Goal: Information Seeking & Learning: Understand process/instructions

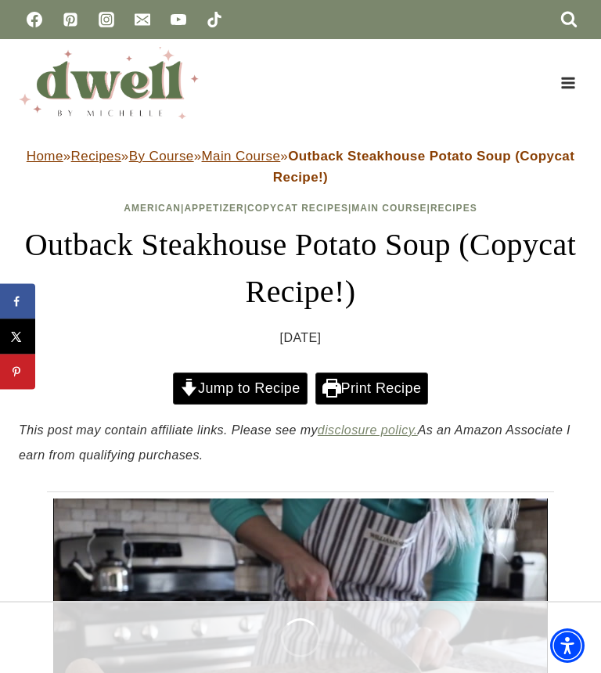
click at [232, 384] on link "Jump to Recipe" at bounding box center [240, 388] width 135 height 32
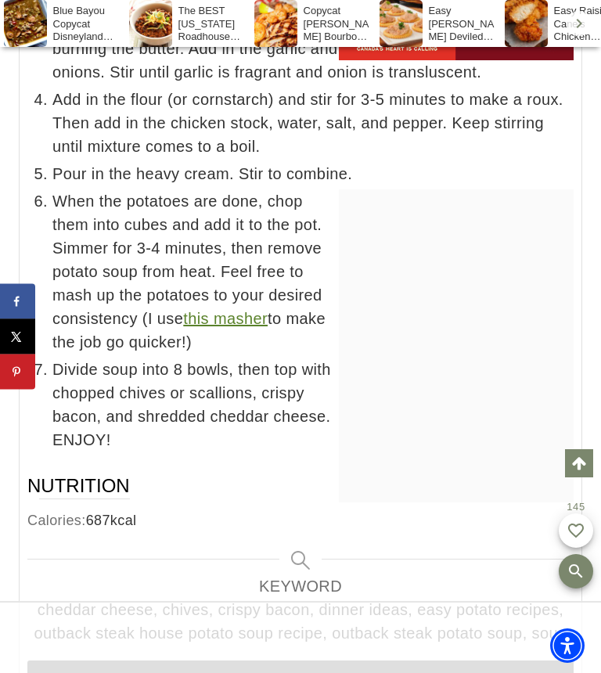
scroll to position [9209, 0]
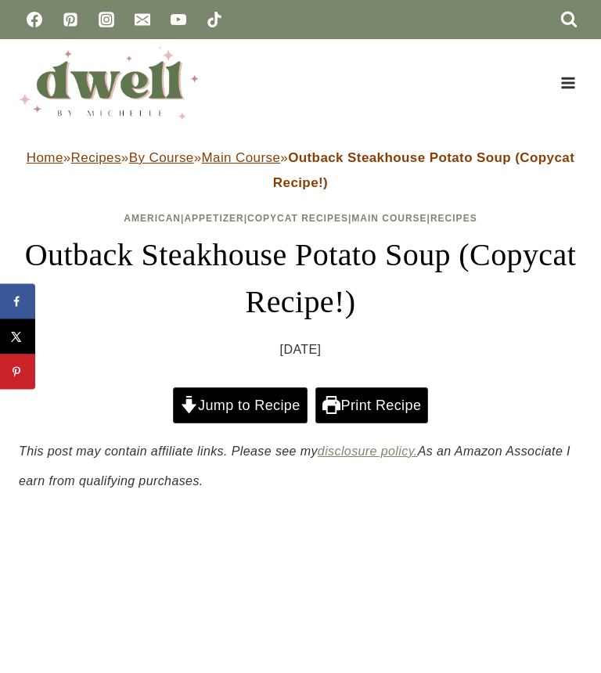
click at [253, 404] on link "Jump to Recipe" at bounding box center [240, 405] width 135 height 36
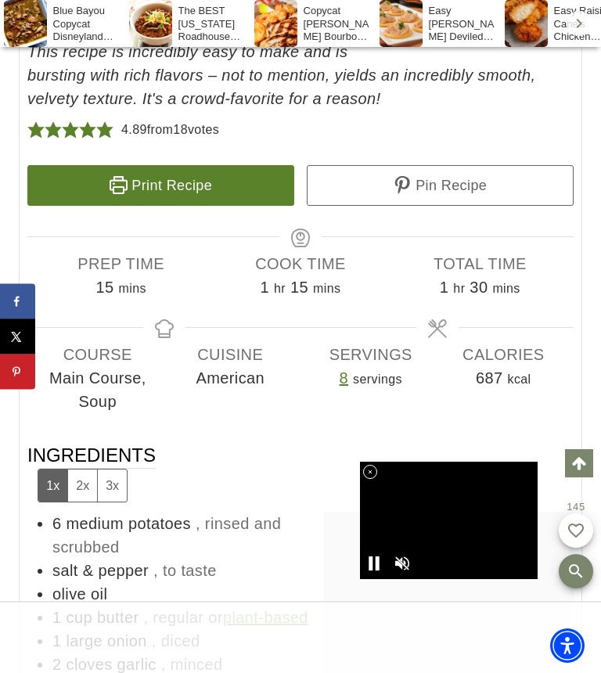
click at [371, 467] on icon at bounding box center [370, 471] width 13 height 13
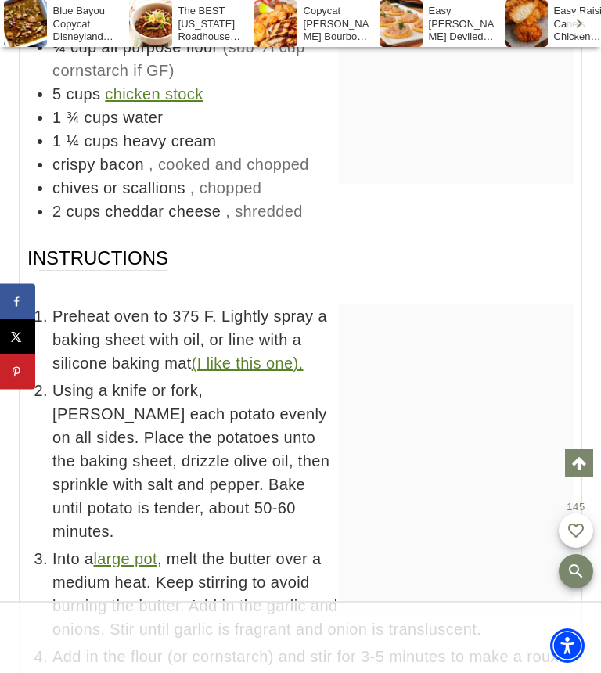
scroll to position [8645, 0]
